Goal: Task Accomplishment & Management: Use online tool/utility

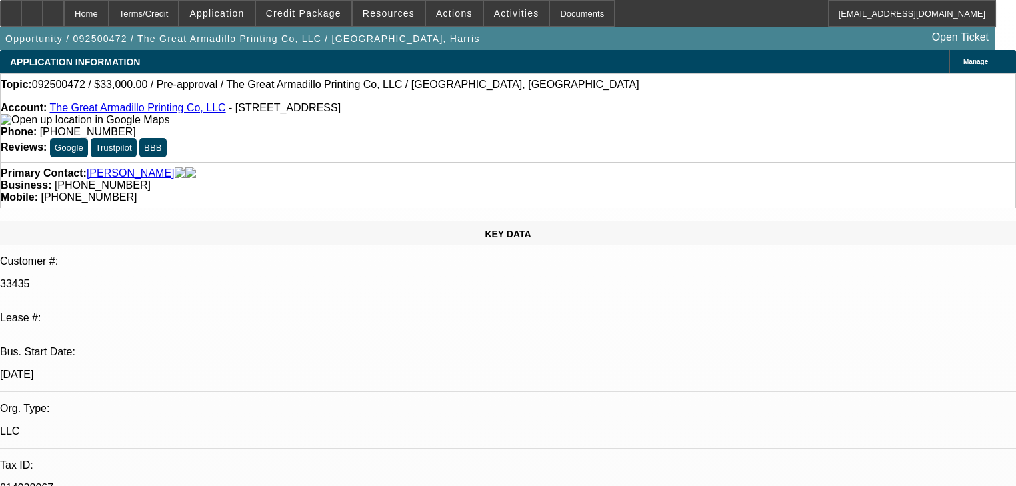
select select "0"
select select "2"
select select "0.1"
select select "4"
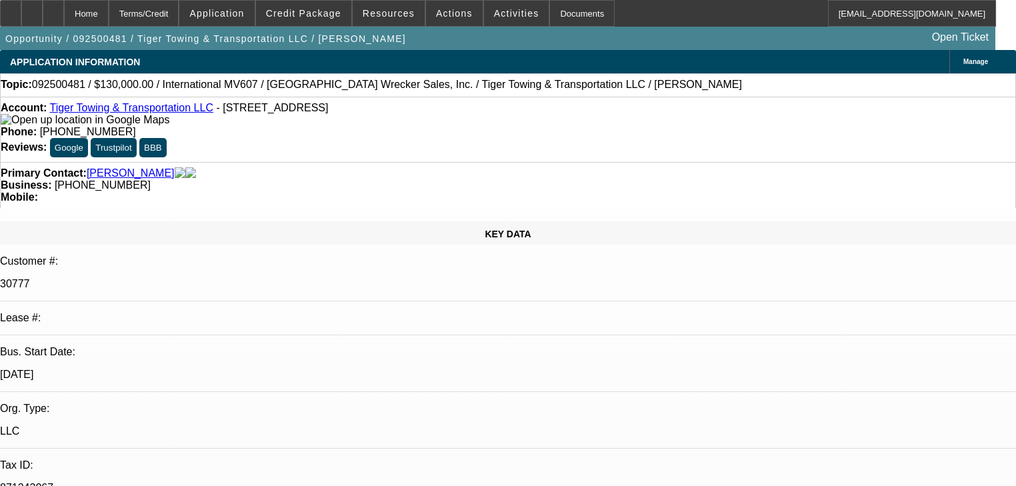
select select "0"
select select "2"
select select "0.1"
select select "1"
select select "2"
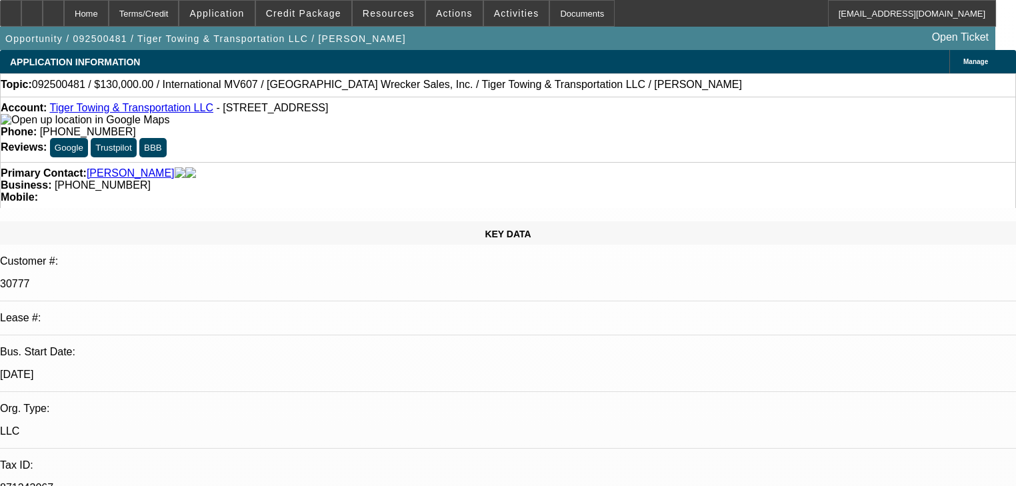
select select "4"
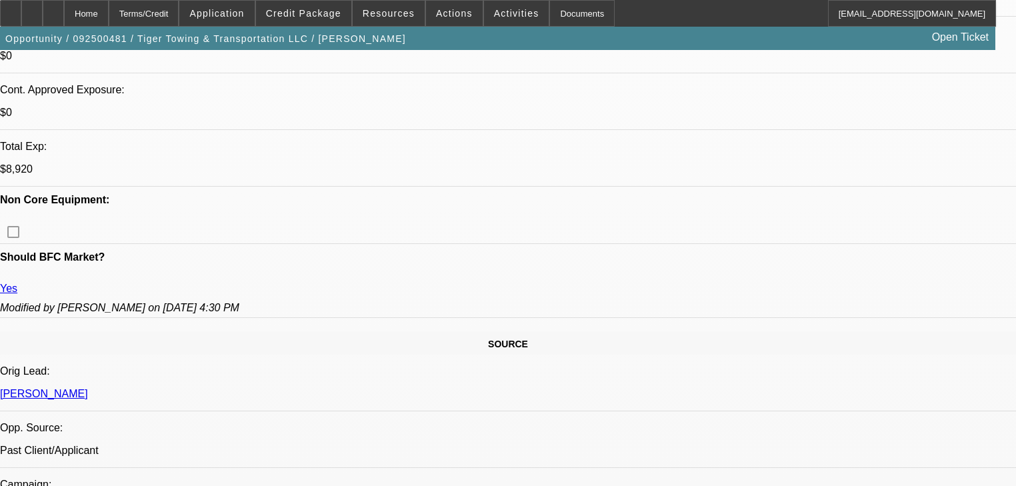
scroll to position [640, 0]
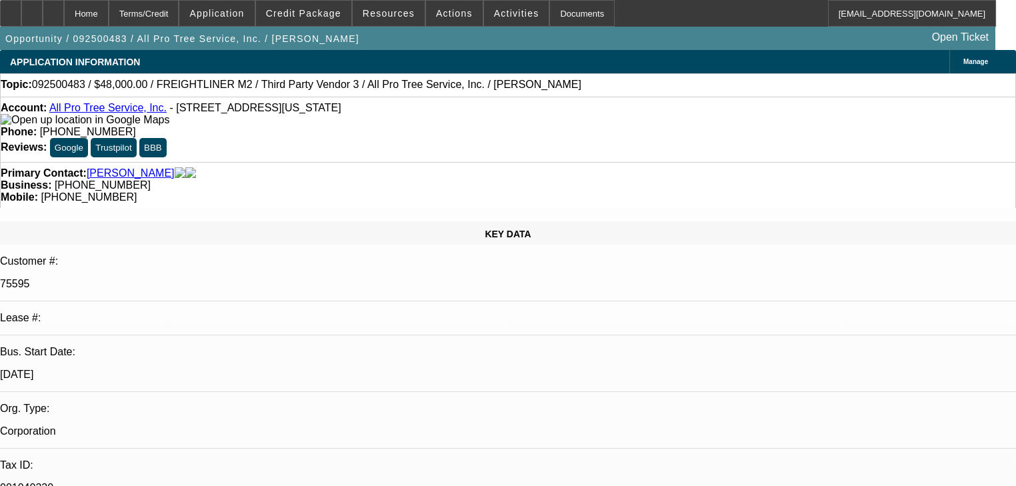
select select "0"
select select "6"
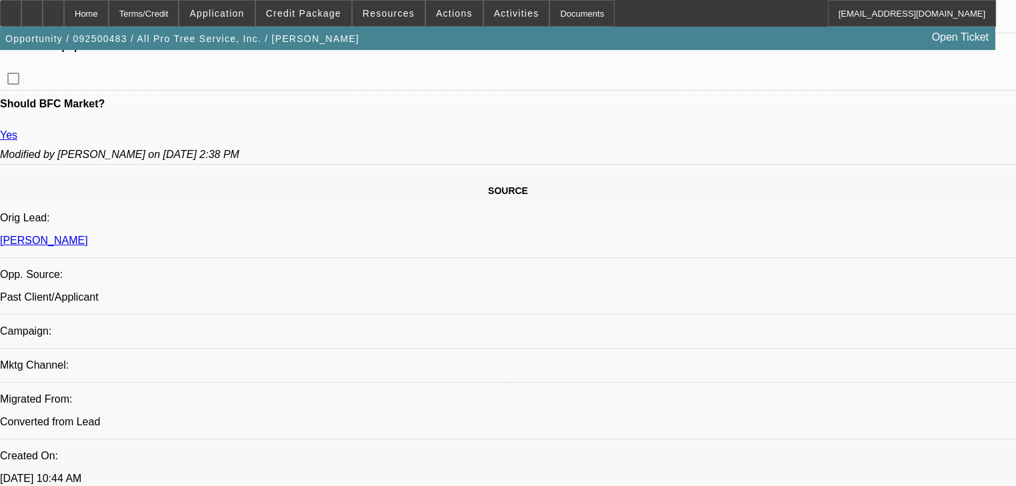
scroll to position [747, 0]
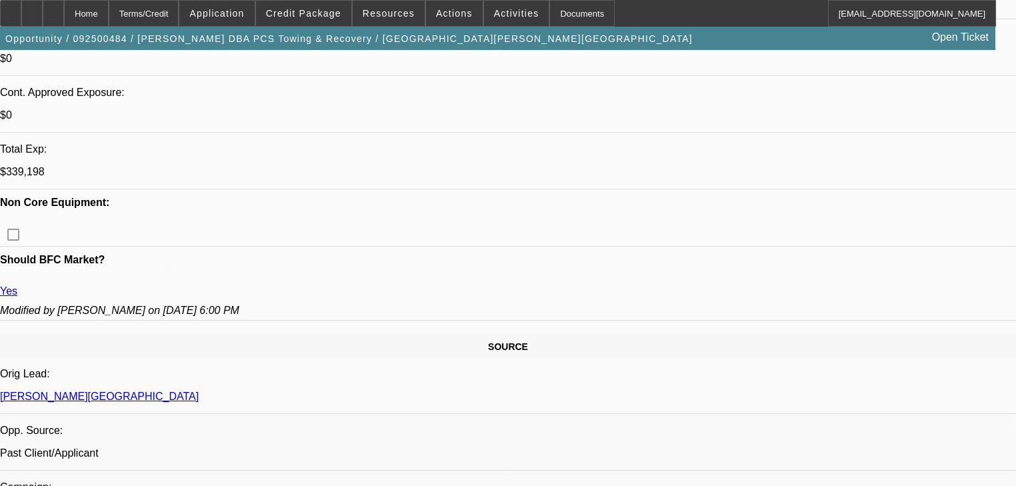
select select "0"
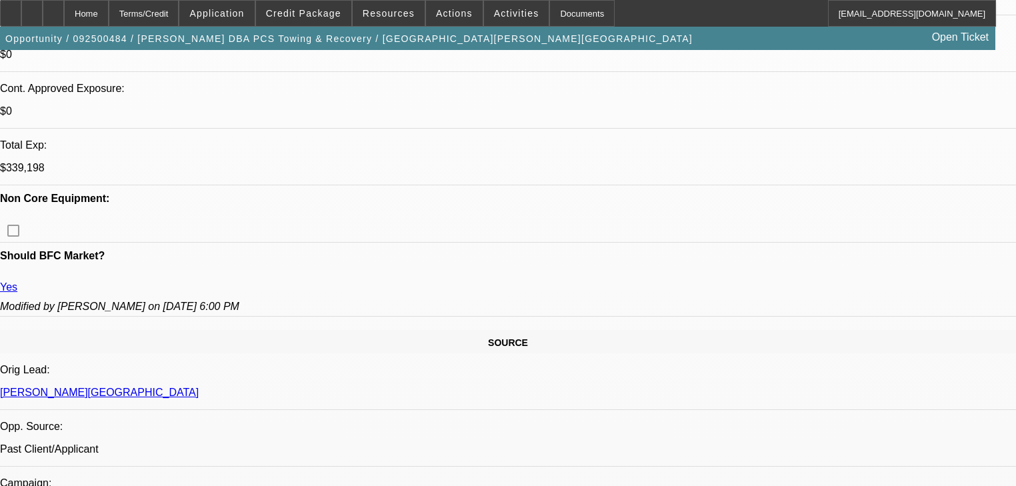
select select "2"
select select "0.1"
select select "4"
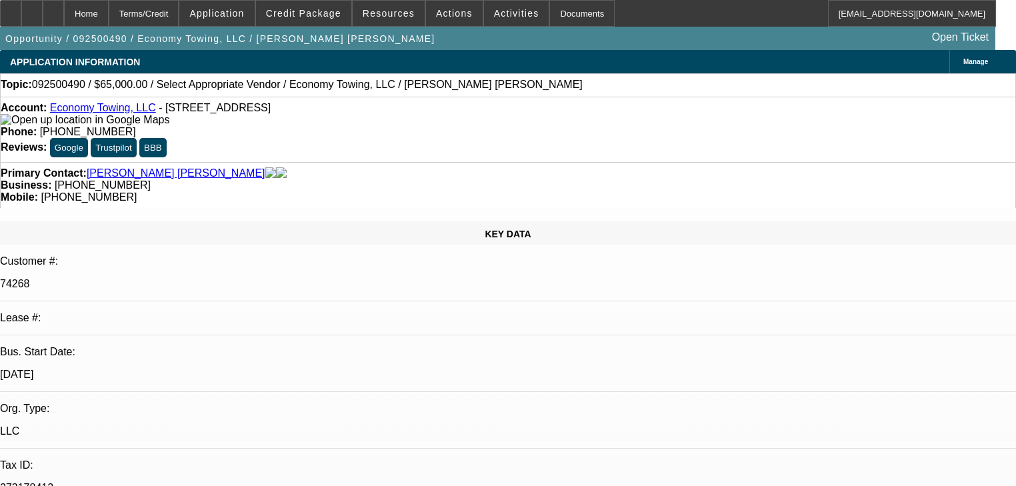
select select "0"
select select "2"
select select "0.1"
select select "4"
